Goal: Information Seeking & Learning: Learn about a topic

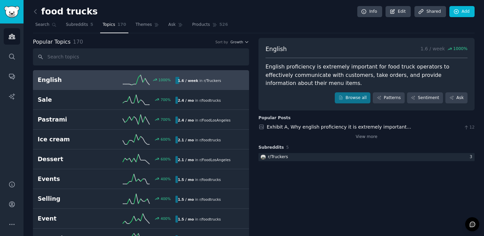
scroll to position [1, 0]
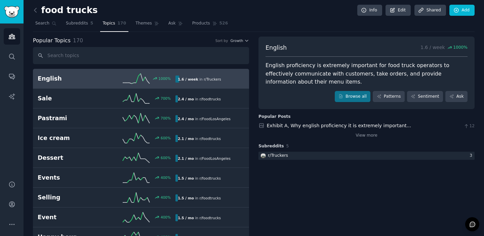
click at [72, 60] on input "text" at bounding box center [141, 55] width 216 height 17
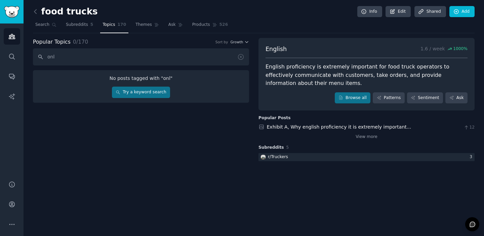
scroll to position [0, 0]
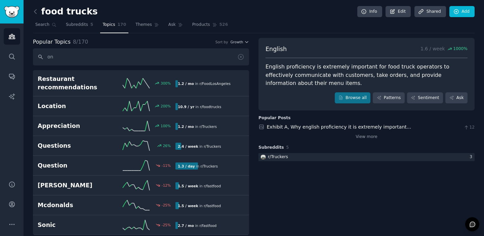
type input "o"
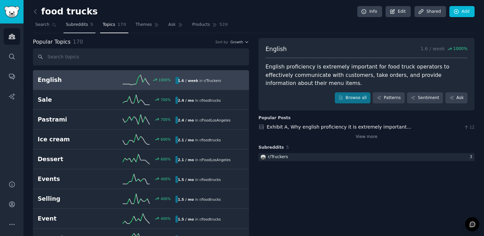
click at [70, 22] on span "Subreddits" at bounding box center [77, 25] width 22 height 6
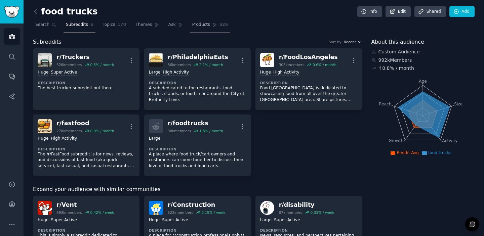
click at [201, 27] on span "Products" at bounding box center [201, 25] width 18 height 6
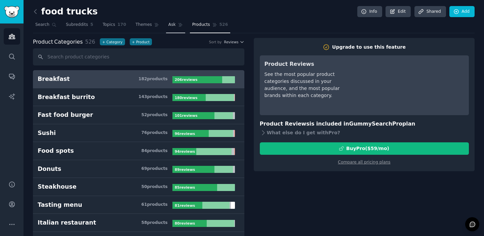
click at [173, 27] on span "Ask" at bounding box center [171, 25] width 7 height 6
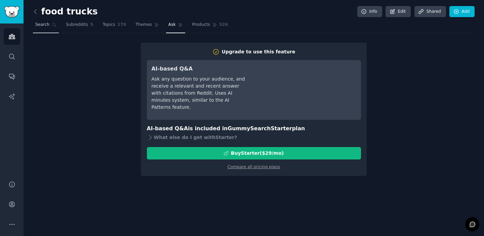
click at [42, 26] on span "Search" at bounding box center [42, 25] width 14 height 6
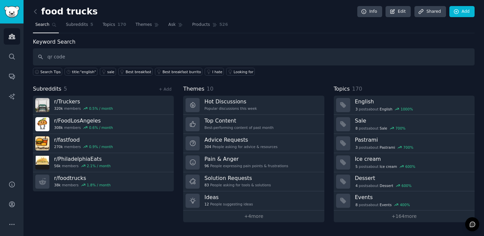
type input "qr code"
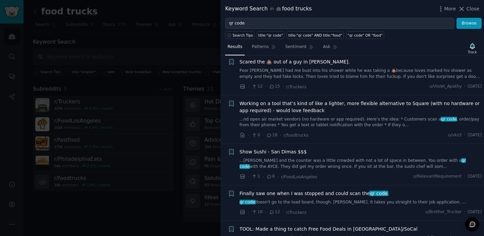
scroll to position [55, 0]
click at [307, 103] on span "Working on a tool that’s kind of like a lighter, more flexible alternative to S…" at bounding box center [361, 106] width 242 height 14
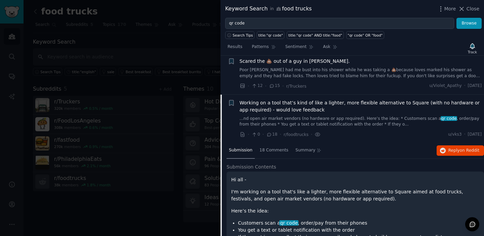
scroll to position [93, 0]
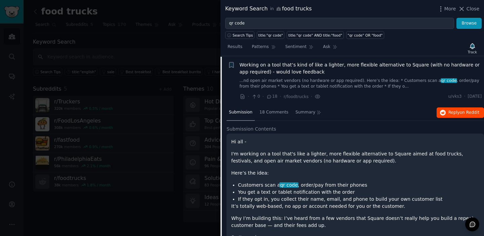
click at [459, 114] on span "Reply on Reddit" at bounding box center [463, 113] width 31 height 6
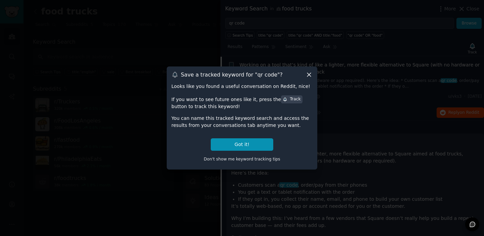
click at [308, 74] on icon at bounding box center [309, 75] width 4 height 4
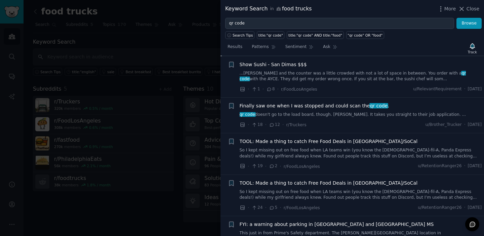
scroll to position [354, 0]
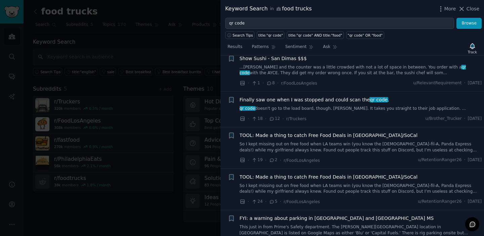
click at [335, 100] on span "Finally saw one when I was stopped and could scan the qr code ." at bounding box center [315, 99] width 150 height 7
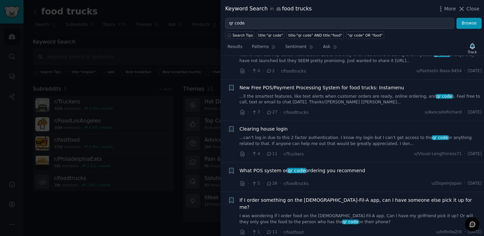
scroll to position [1669, 0]
